Goal: Task Accomplishment & Management: Use online tool/utility

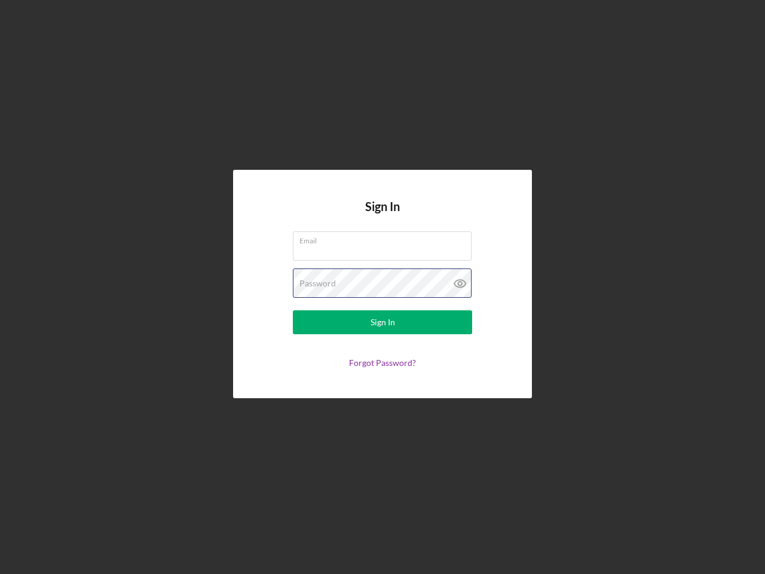
click at [383, 287] on div "Password" at bounding box center [382, 283] width 179 height 30
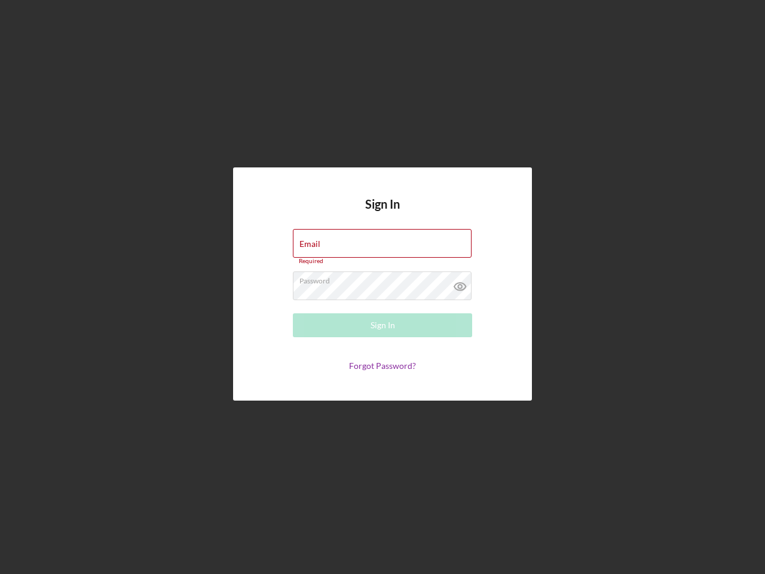
click at [460, 283] on icon at bounding box center [460, 286] width 30 height 30
